Goal: Check status

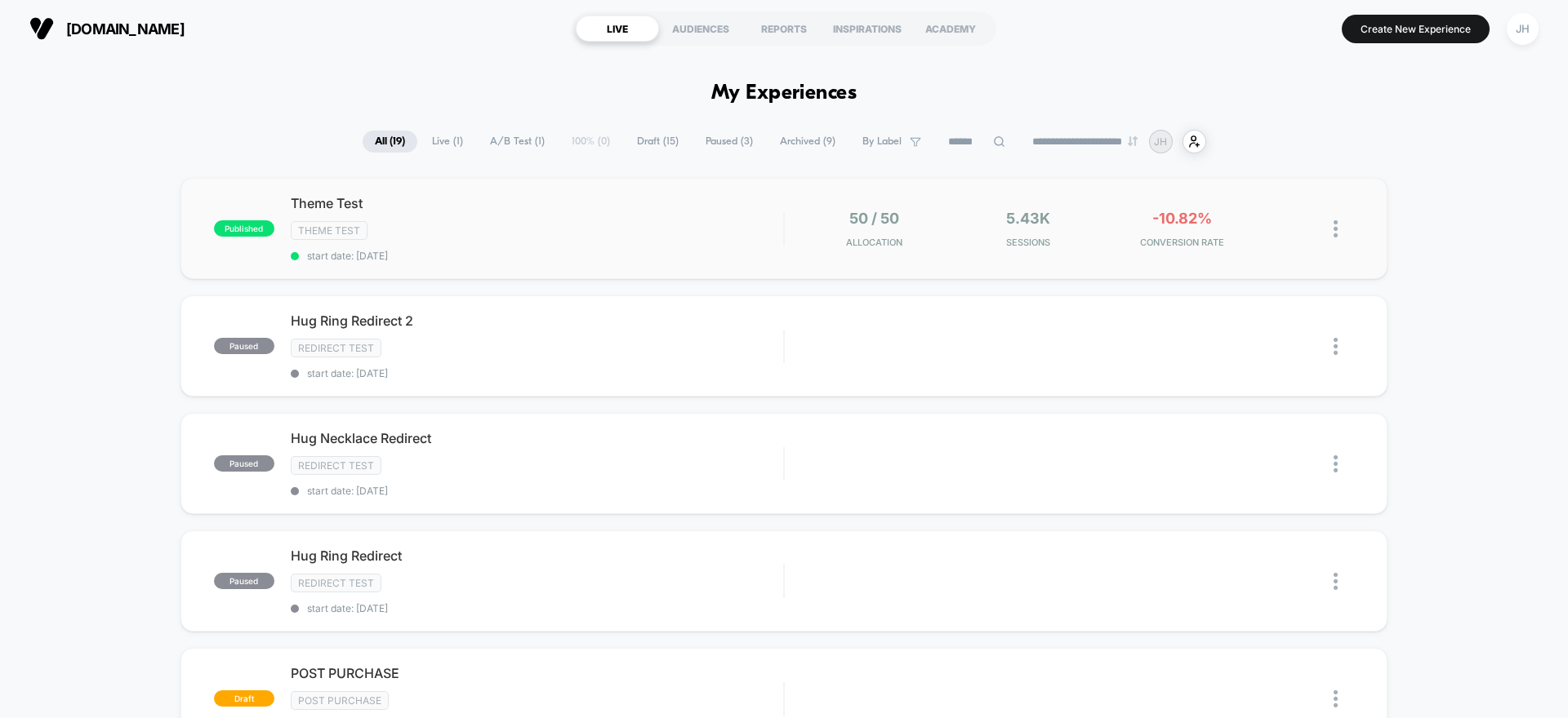
click at [941, 239] on div "50 / 50 Allocation" at bounding box center [874, 228] width 146 height 38
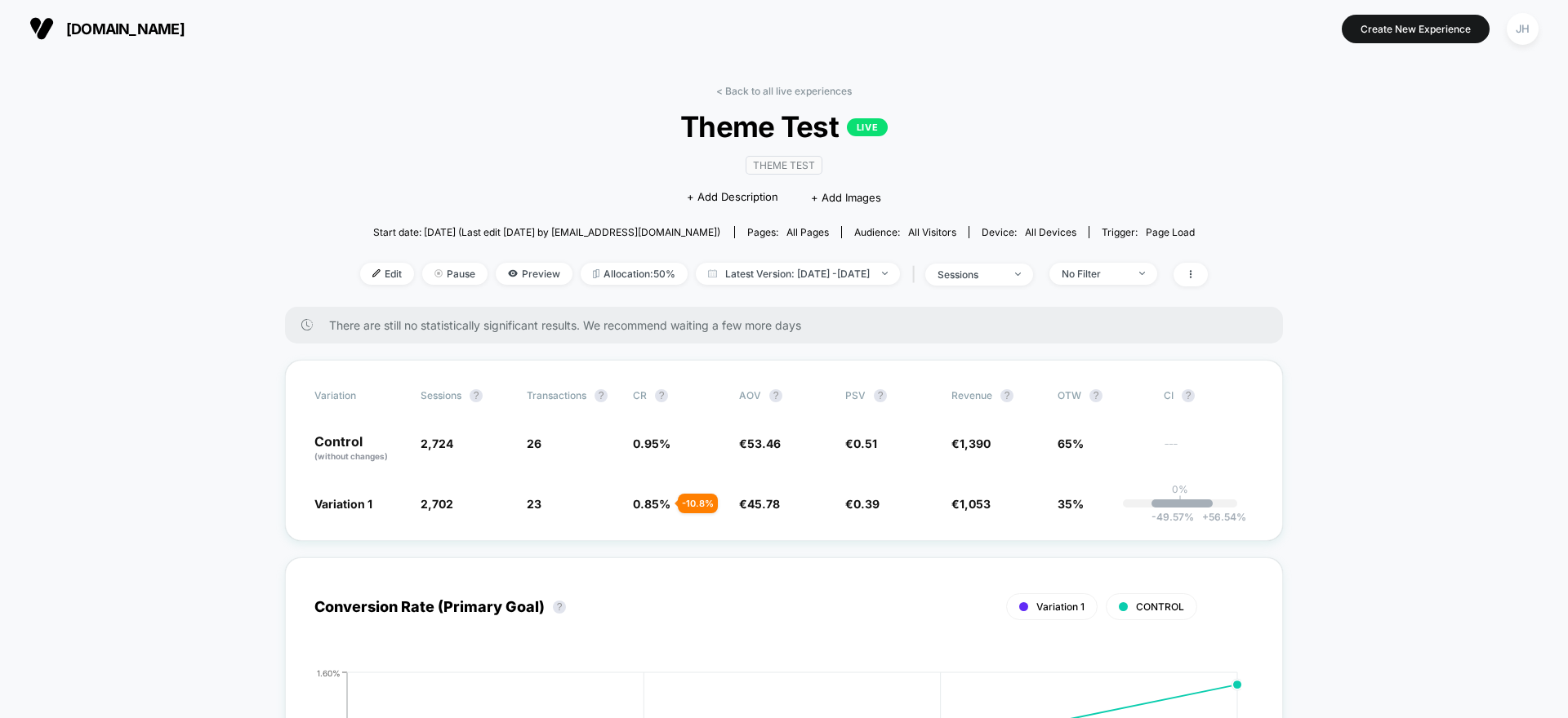
drag, startPoint x: 611, startPoint y: 226, endPoint x: 658, endPoint y: 119, distance: 116.9
click at [658, 119] on div "< Back to all live experiences Theme Test LIVE Theme Test Click to edit experie…" at bounding box center [784, 195] width 848 height 222
drag, startPoint x: 676, startPoint y: 119, endPoint x: 913, endPoint y: 123, distance: 237.0
click at [905, 121] on span "Theme Test LIVE" at bounding box center [784, 126] width 763 height 34
drag, startPoint x: 913, startPoint y: 124, endPoint x: 894, endPoint y: 133, distance: 21.0
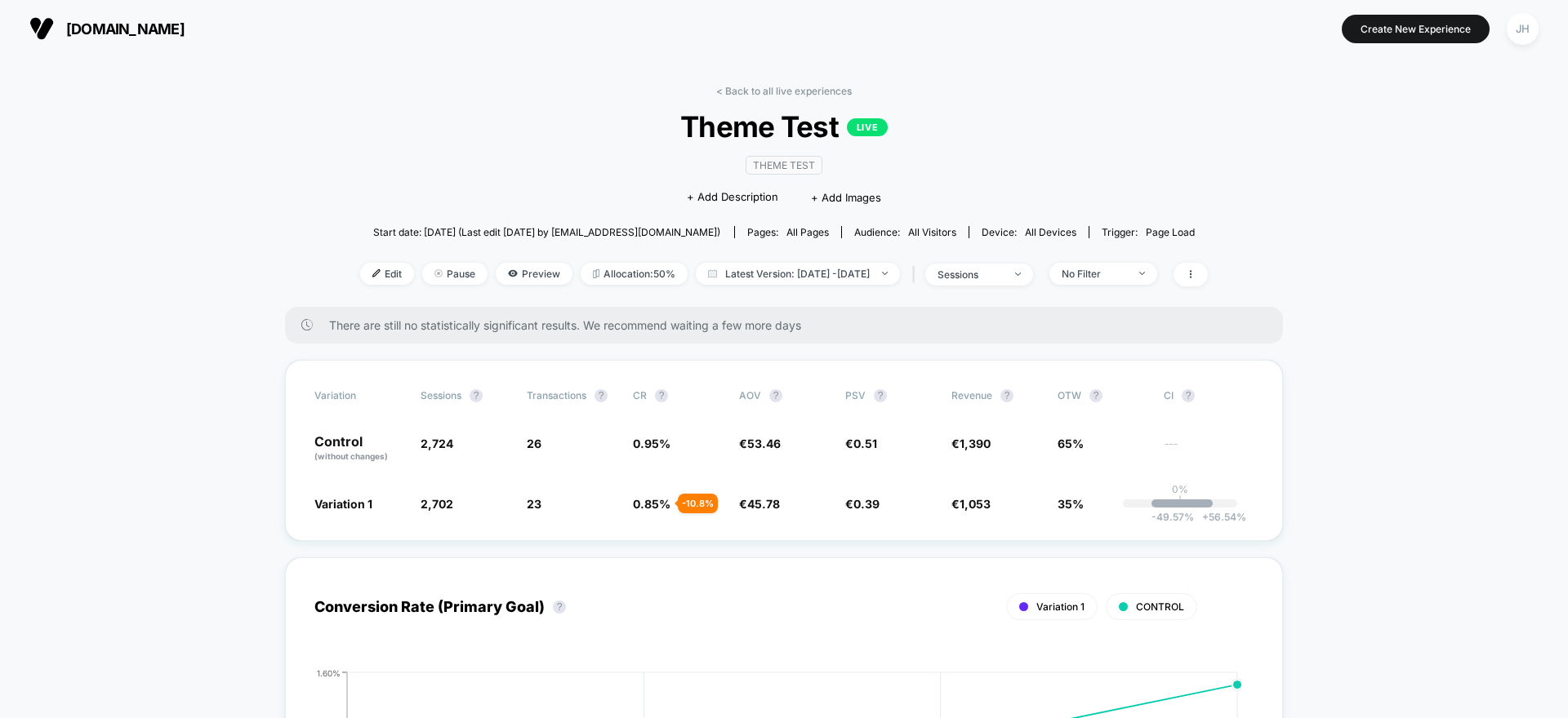
click at [911, 124] on span "Theme Test LIVE" at bounding box center [784, 126] width 763 height 34
drag, startPoint x: 774, startPoint y: 329, endPoint x: 272, endPoint y: 325, distance: 502.0
click at [373, 328] on span "There are still no statistically significant results. We recommend waiting a fe…" at bounding box center [789, 325] width 921 height 14
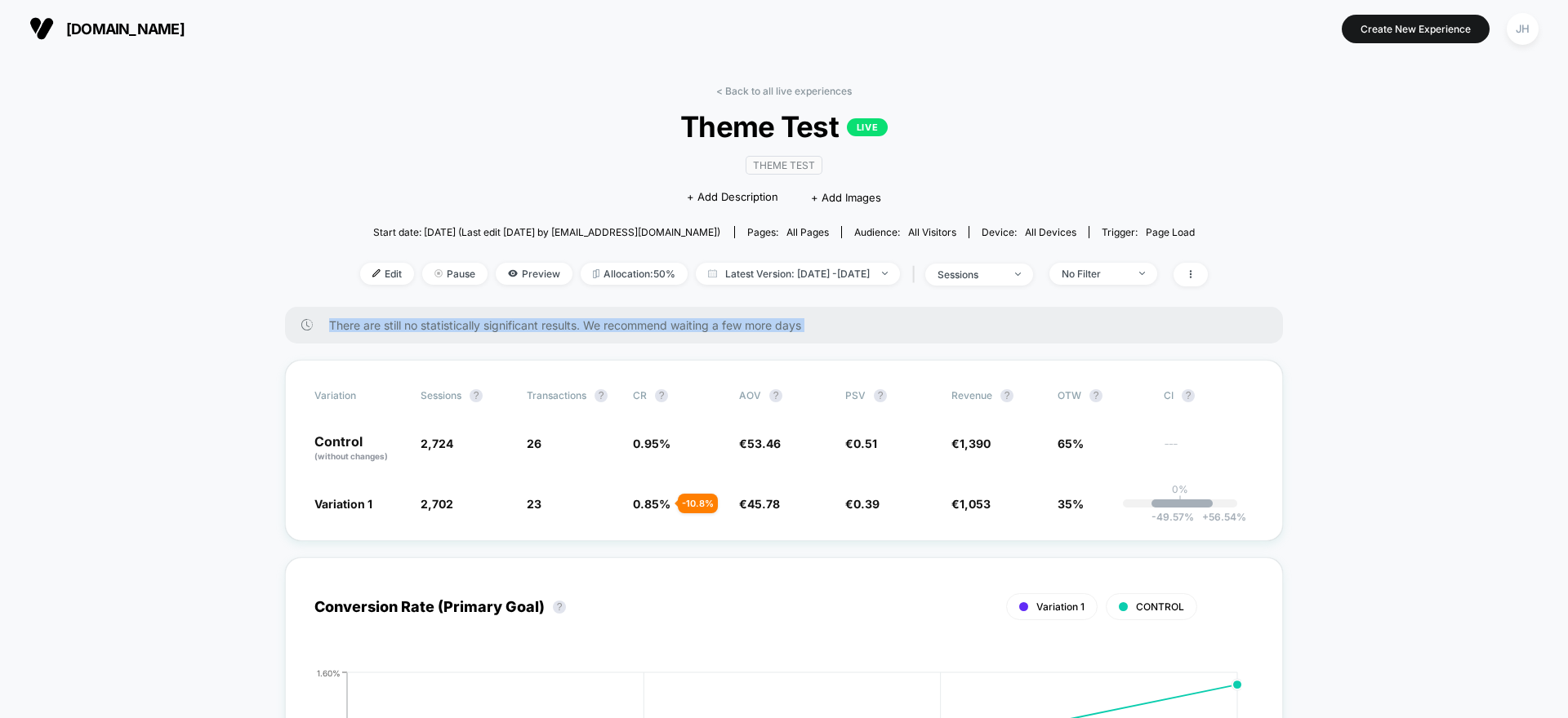
drag, startPoint x: 373, startPoint y: 328, endPoint x: 383, endPoint y: 327, distance: 10.0
click at [373, 328] on span "There are still no statistically significant results. We recommend waiting a fe…" at bounding box center [789, 325] width 921 height 14
click at [411, 325] on span "There are still no statistically significant results. We recommend waiting a fe…" at bounding box center [789, 325] width 921 height 14
click at [505, 278] on span "Preview" at bounding box center [534, 274] width 77 height 22
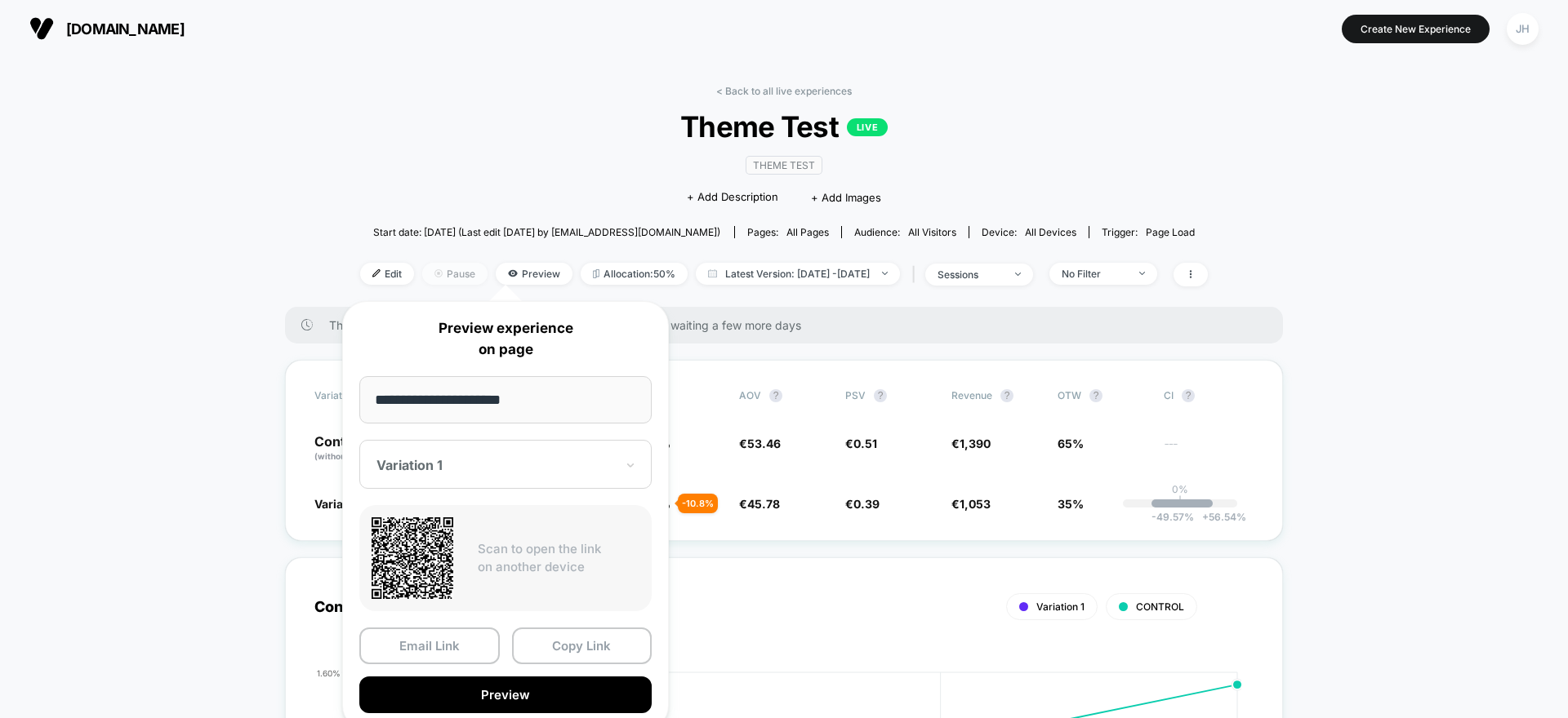
click at [448, 274] on span "Pause" at bounding box center [455, 274] width 65 height 22
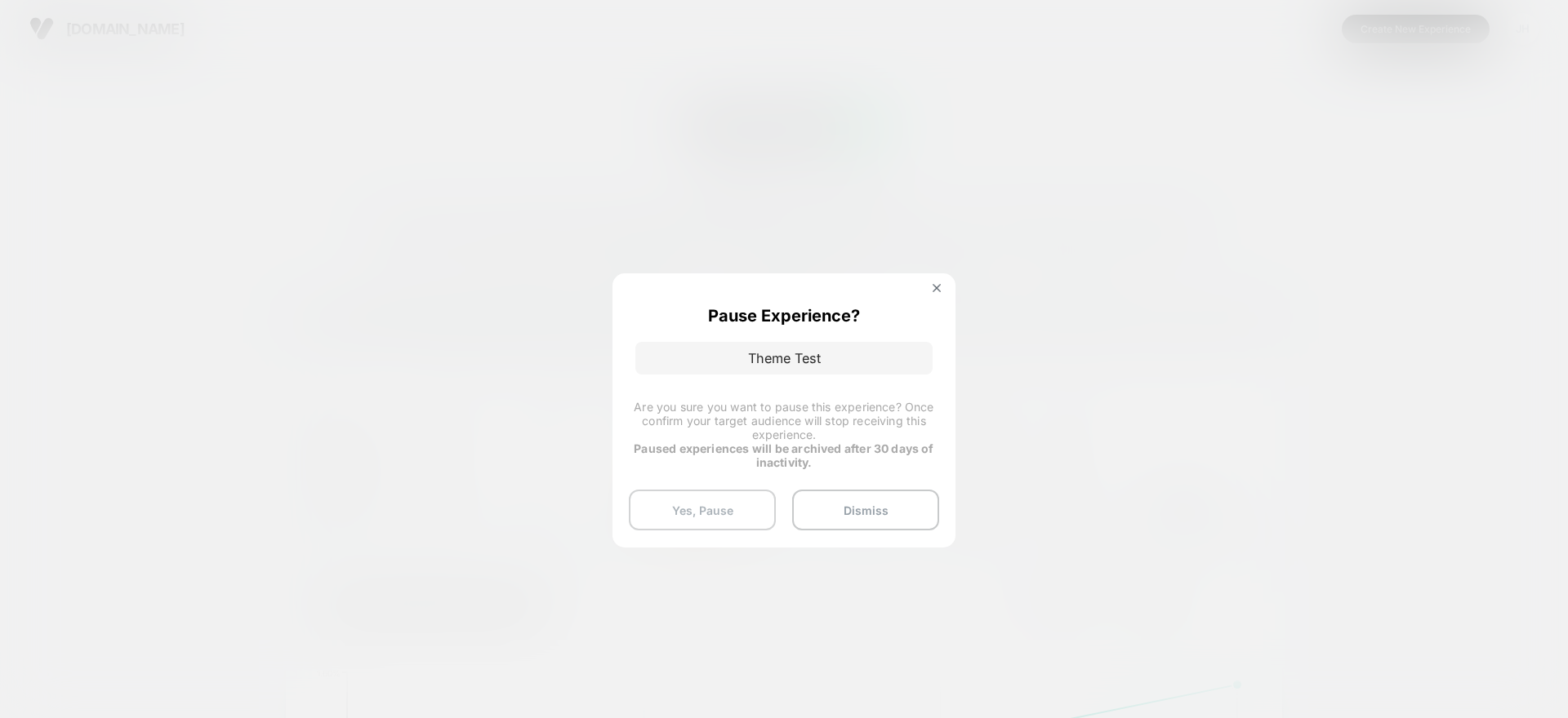
click at [711, 501] on button "Yes, Pause" at bounding box center [703, 510] width 147 height 41
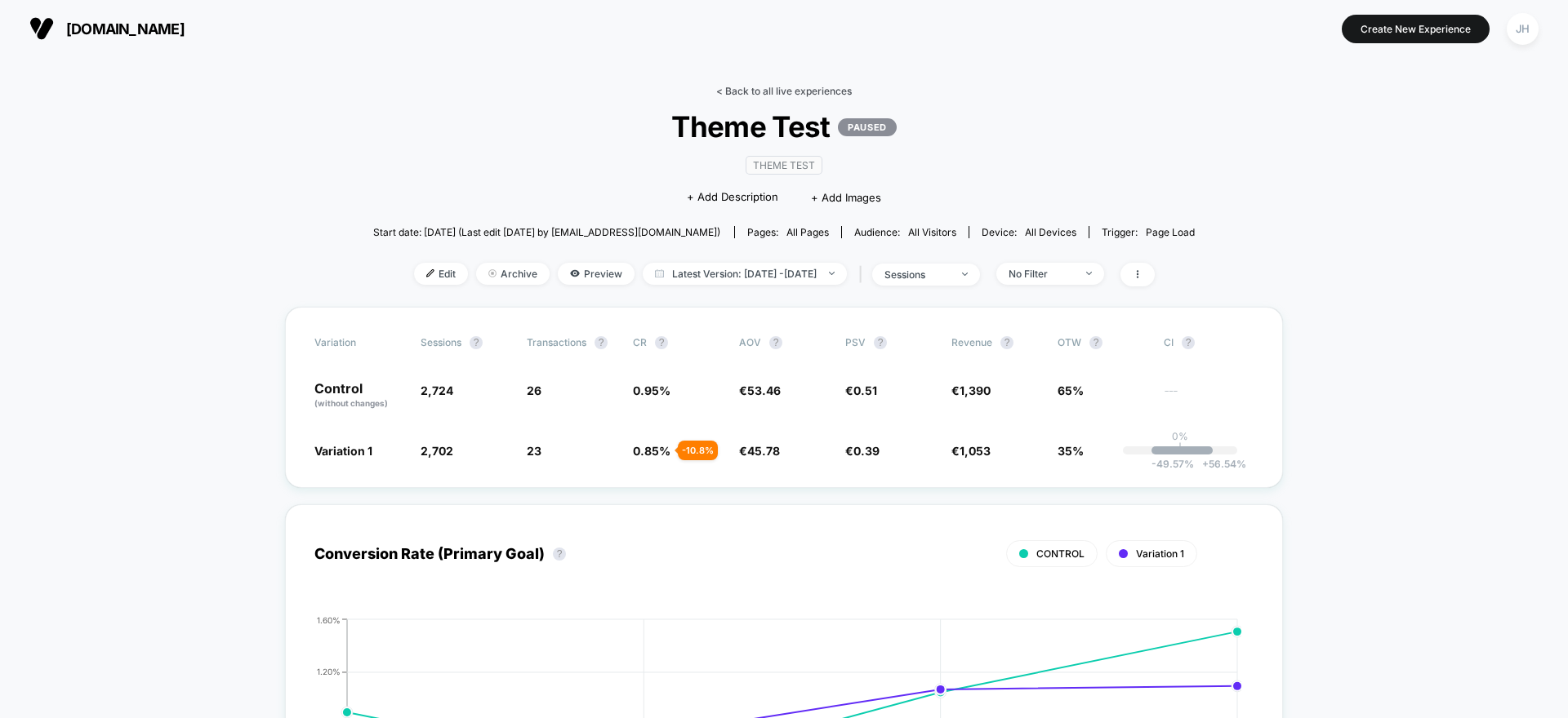
click at [832, 85] on link "< Back to all live experiences" at bounding box center [784, 90] width 136 height 12
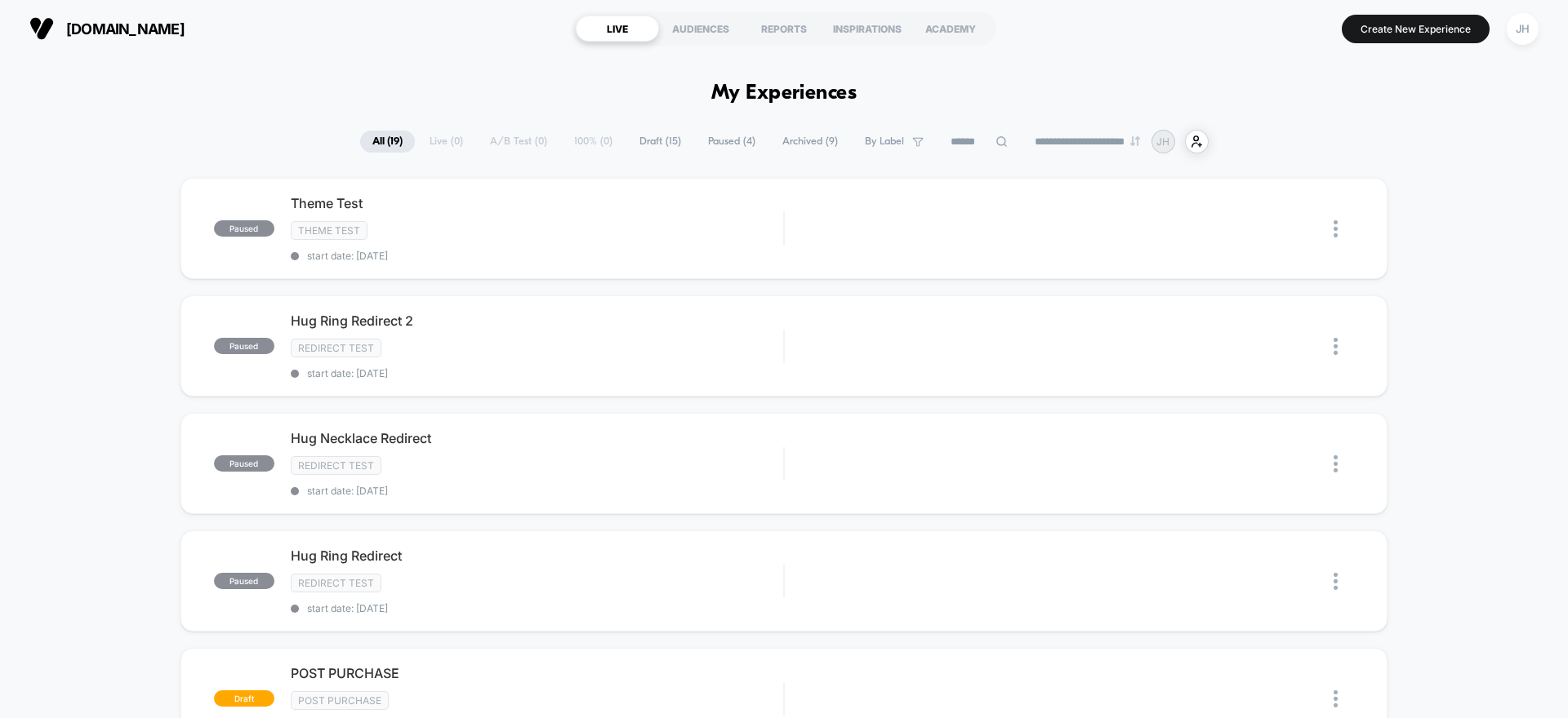
click at [820, 93] on h1 "My Experiences" at bounding box center [784, 93] width 146 height 23
drag, startPoint x: 820, startPoint y: 93, endPoint x: 1142, endPoint y: 18, distance: 330.6
click at [820, 93] on h1 "My Experiences" at bounding box center [784, 93] width 146 height 23
